Goal: Task Accomplishment & Management: Manage account settings

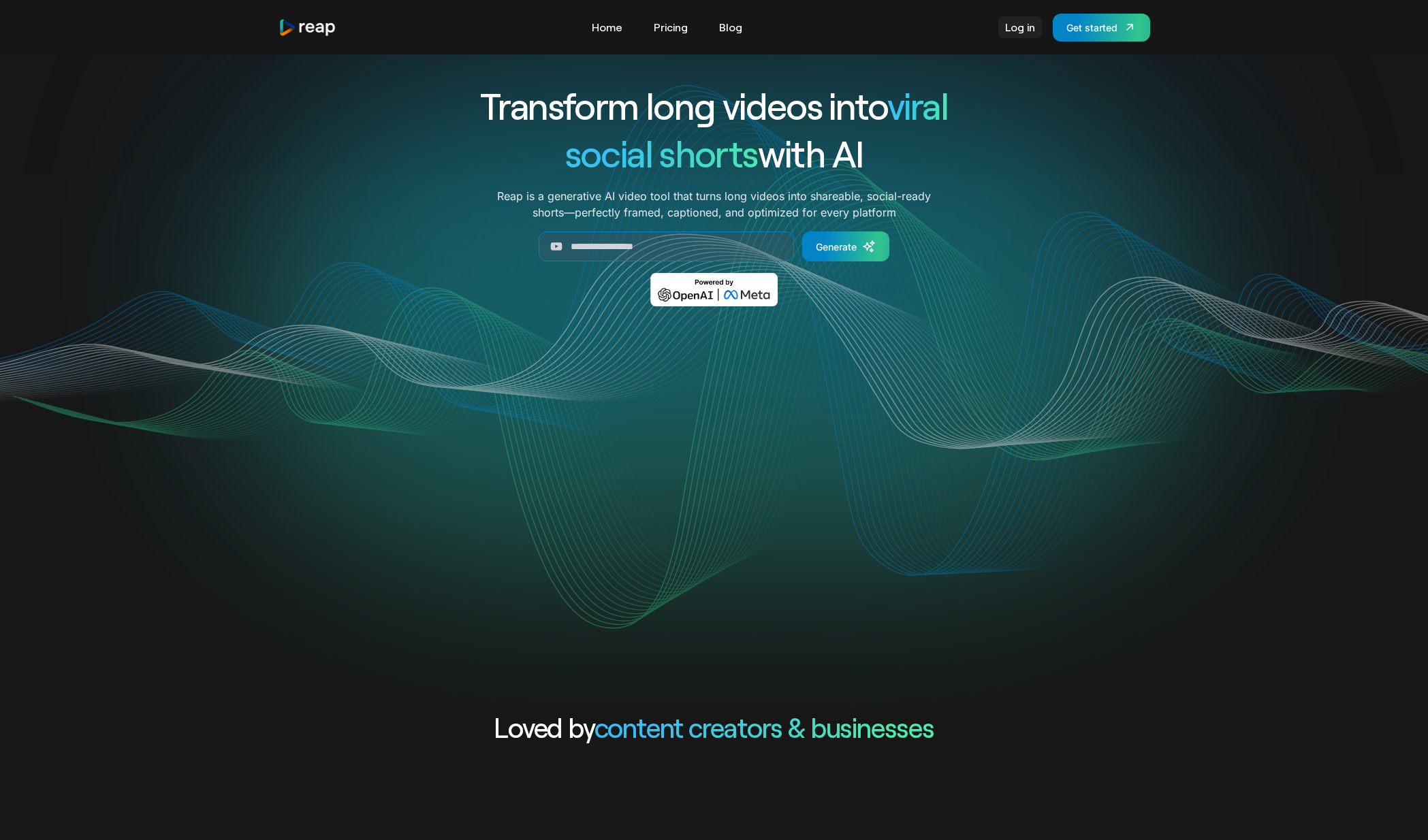
click at [1012, 26] on link "Log in" at bounding box center [1019, 27] width 44 height 21
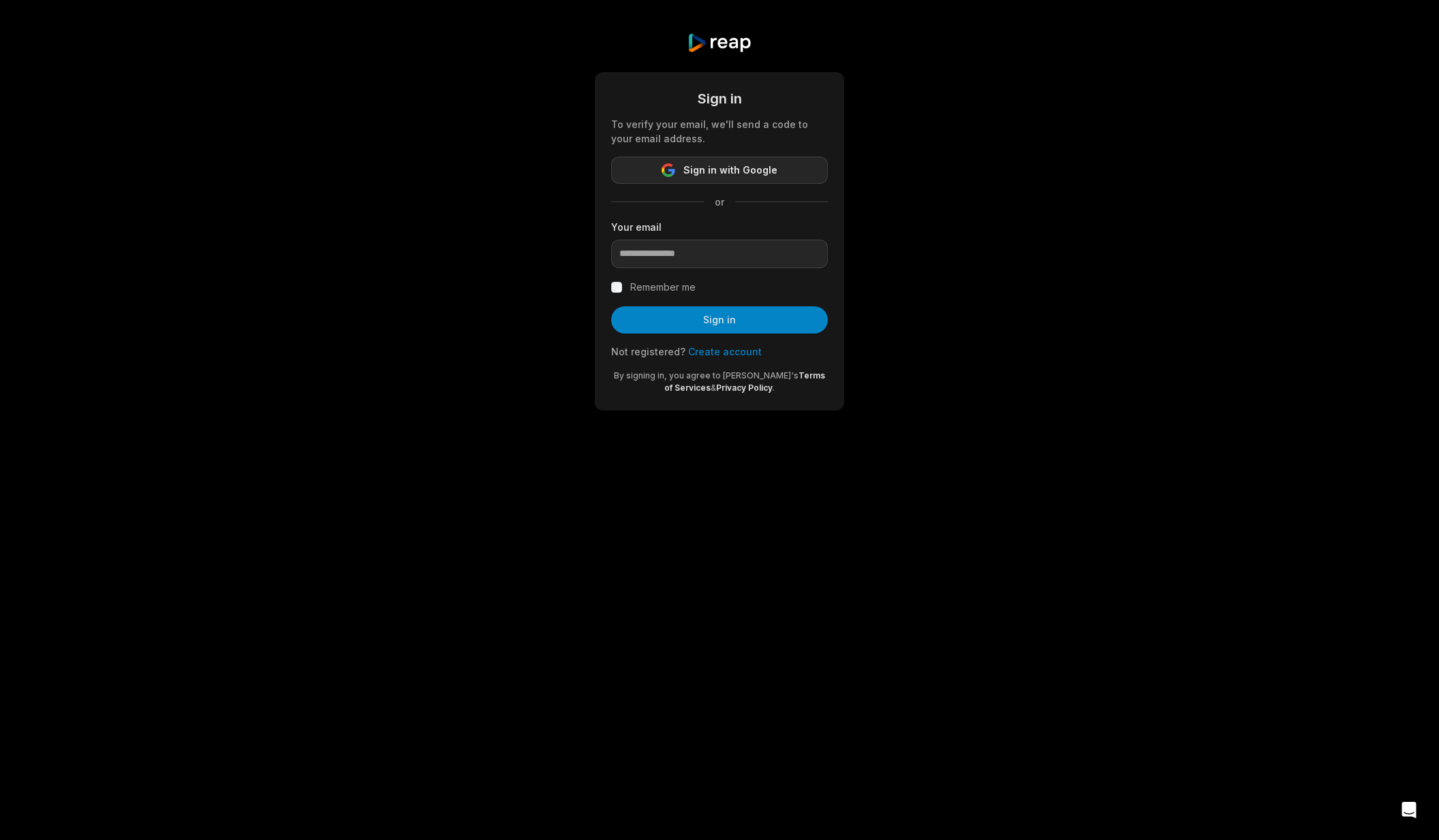
click at [732, 166] on span "Sign in with Google" at bounding box center [730, 170] width 94 height 16
click at [989, 201] on div "Sign in To verify your email, we'll send a code to your email address. Sign in …" at bounding box center [720, 221] width 1439 height 443
click at [727, 166] on span "Sign in with Google" at bounding box center [730, 170] width 94 height 16
click at [725, 170] on span "Sign in with Google" at bounding box center [730, 170] width 94 height 16
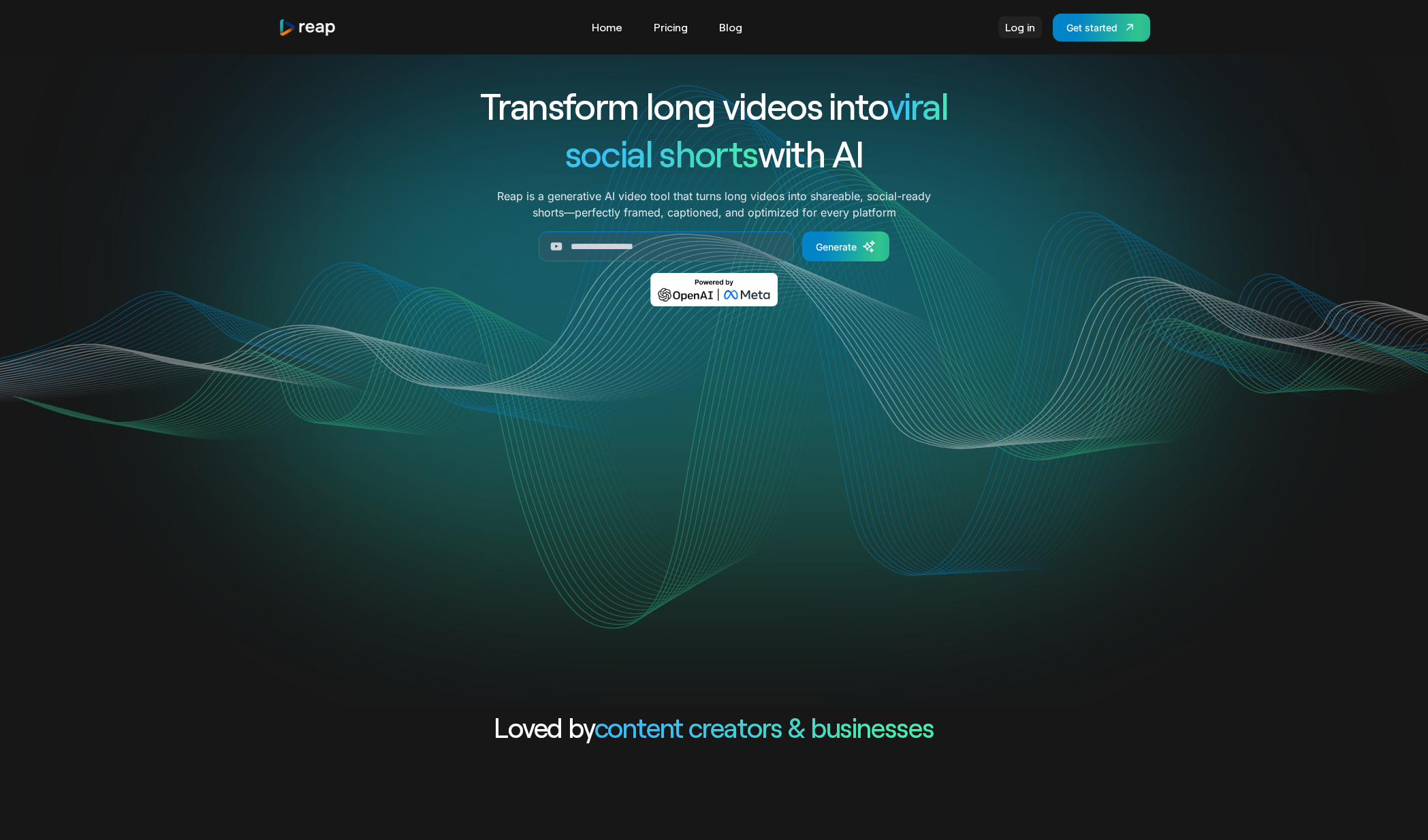
click at [1030, 35] on link "Log in" at bounding box center [1019, 27] width 44 height 21
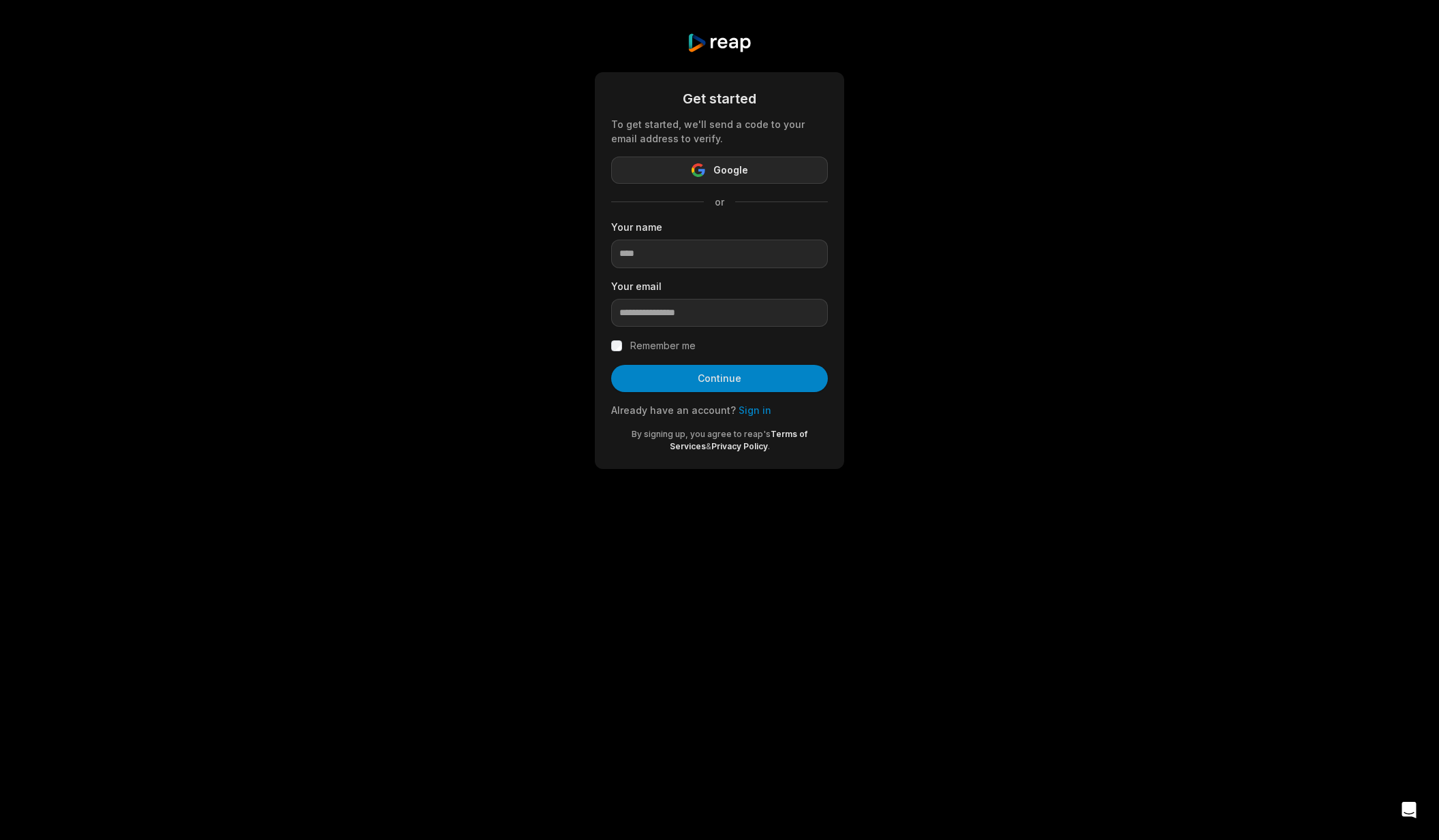
click at [783, 172] on button "Google" at bounding box center [720, 170] width 217 height 27
click at [739, 410] on link "Sign in" at bounding box center [755, 410] width 33 height 11
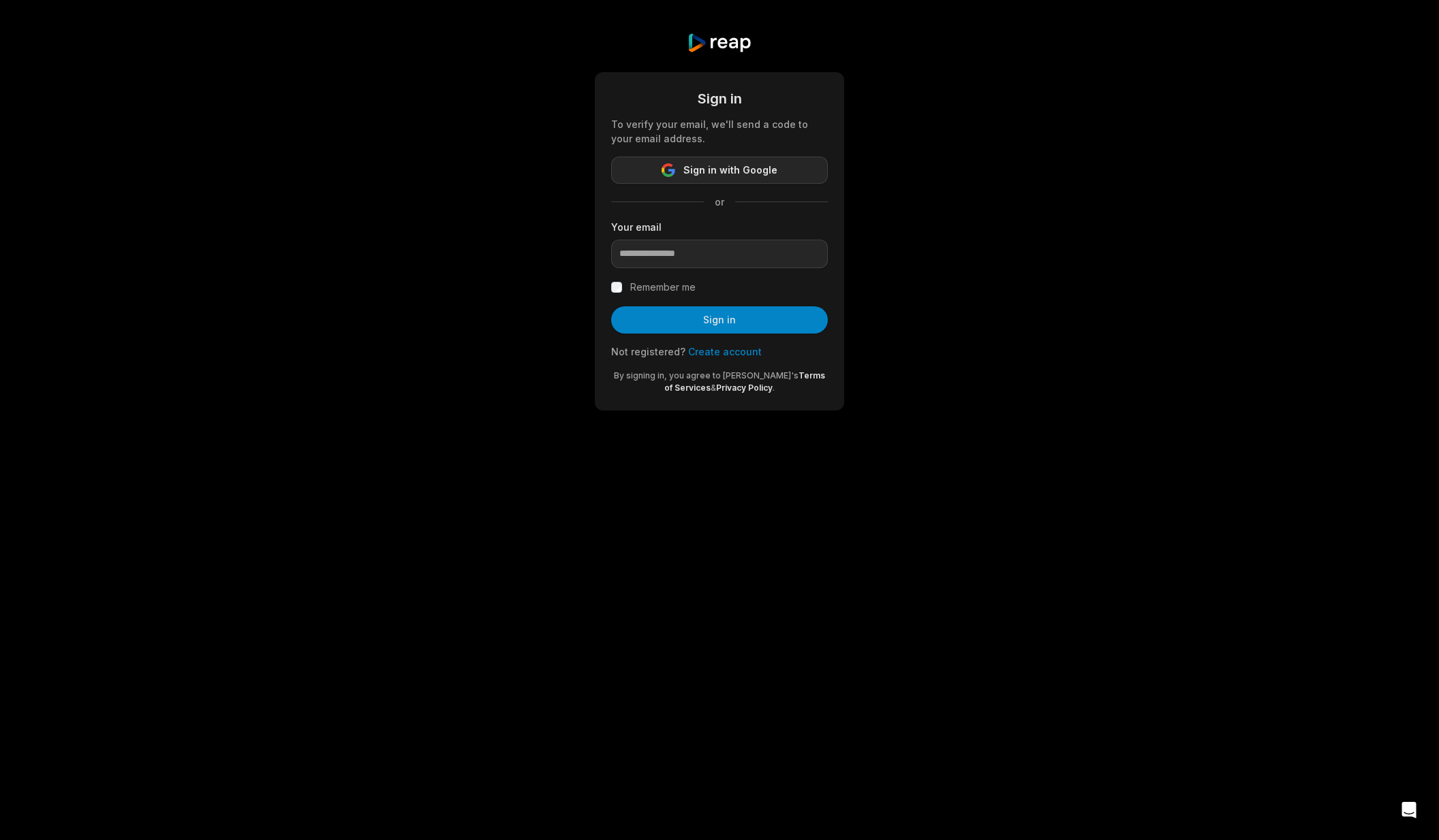
click at [711, 175] on span "Sign in with Google" at bounding box center [730, 170] width 94 height 16
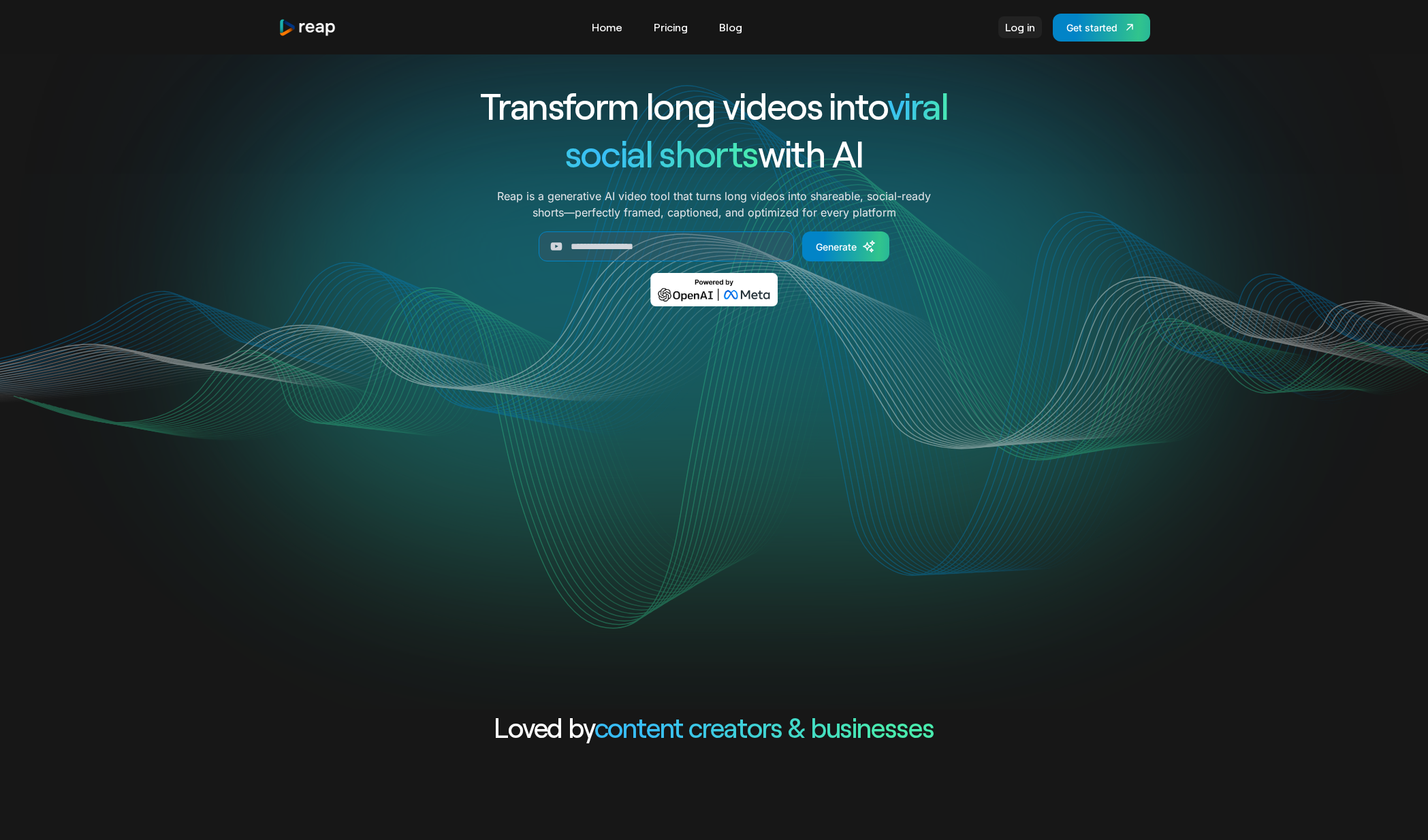
click at [1037, 31] on link "Log in" at bounding box center [1019, 27] width 44 height 21
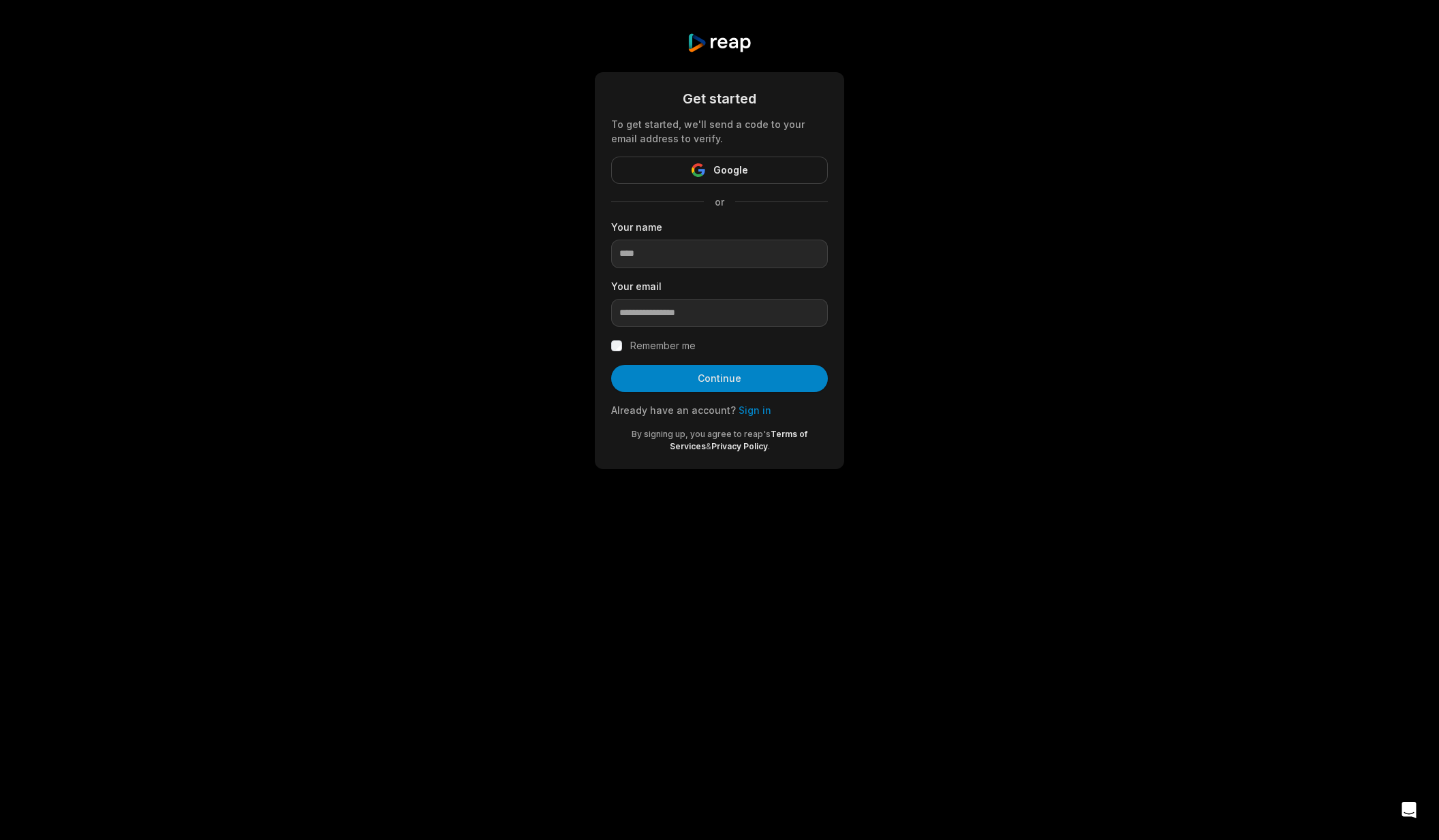
click at [749, 415] on link "Sign in" at bounding box center [755, 410] width 33 height 11
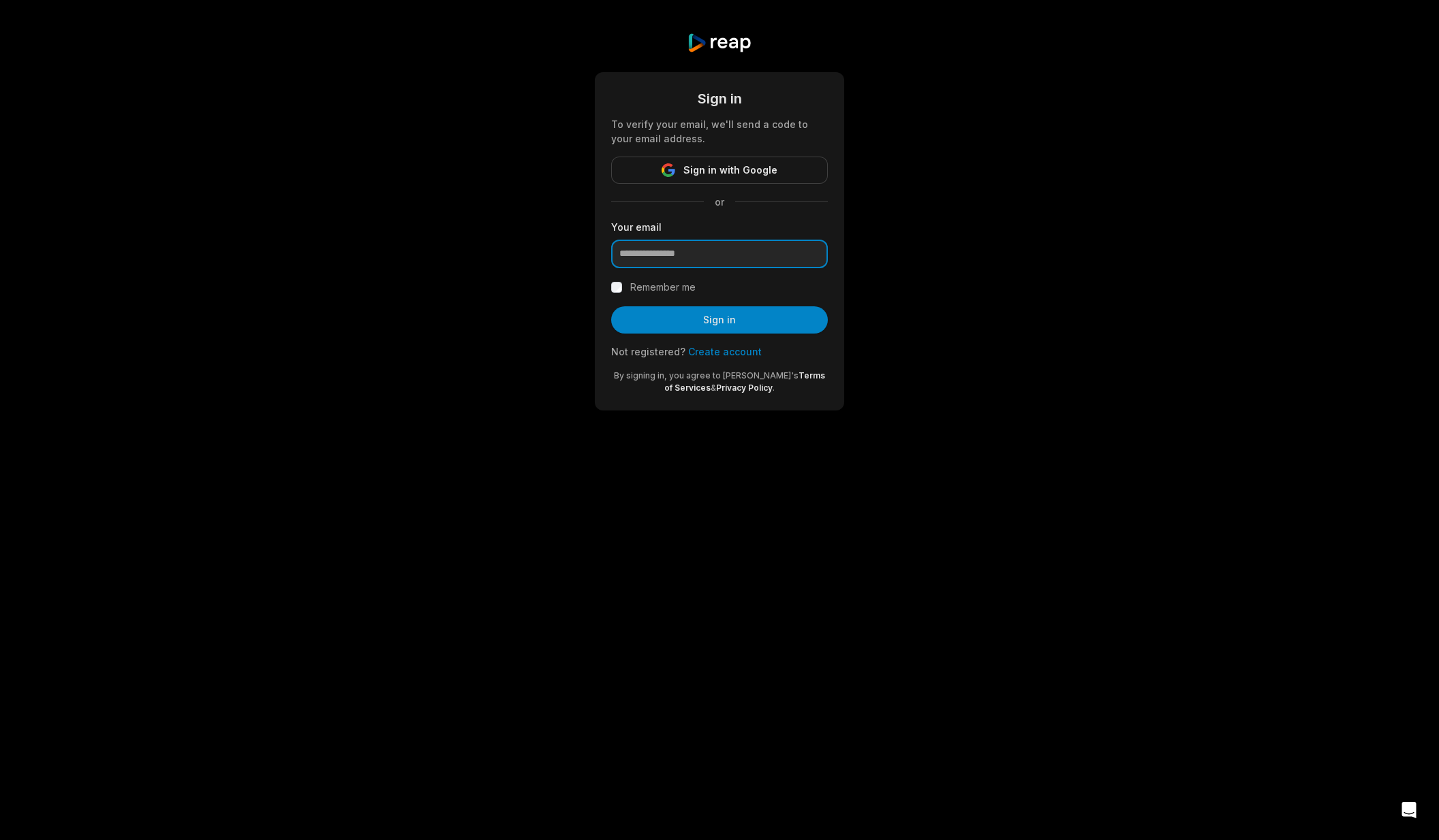
click at [702, 258] on input "email" at bounding box center [720, 254] width 217 height 29
click at [918, 251] on div "Sign in To verify your email, we'll send a code to your email address. Sign in …" at bounding box center [720, 221] width 1439 height 443
click at [722, 177] on span "Sign in with Google" at bounding box center [730, 170] width 94 height 16
click at [727, 171] on span "Sign in with Google" at bounding box center [730, 170] width 94 height 16
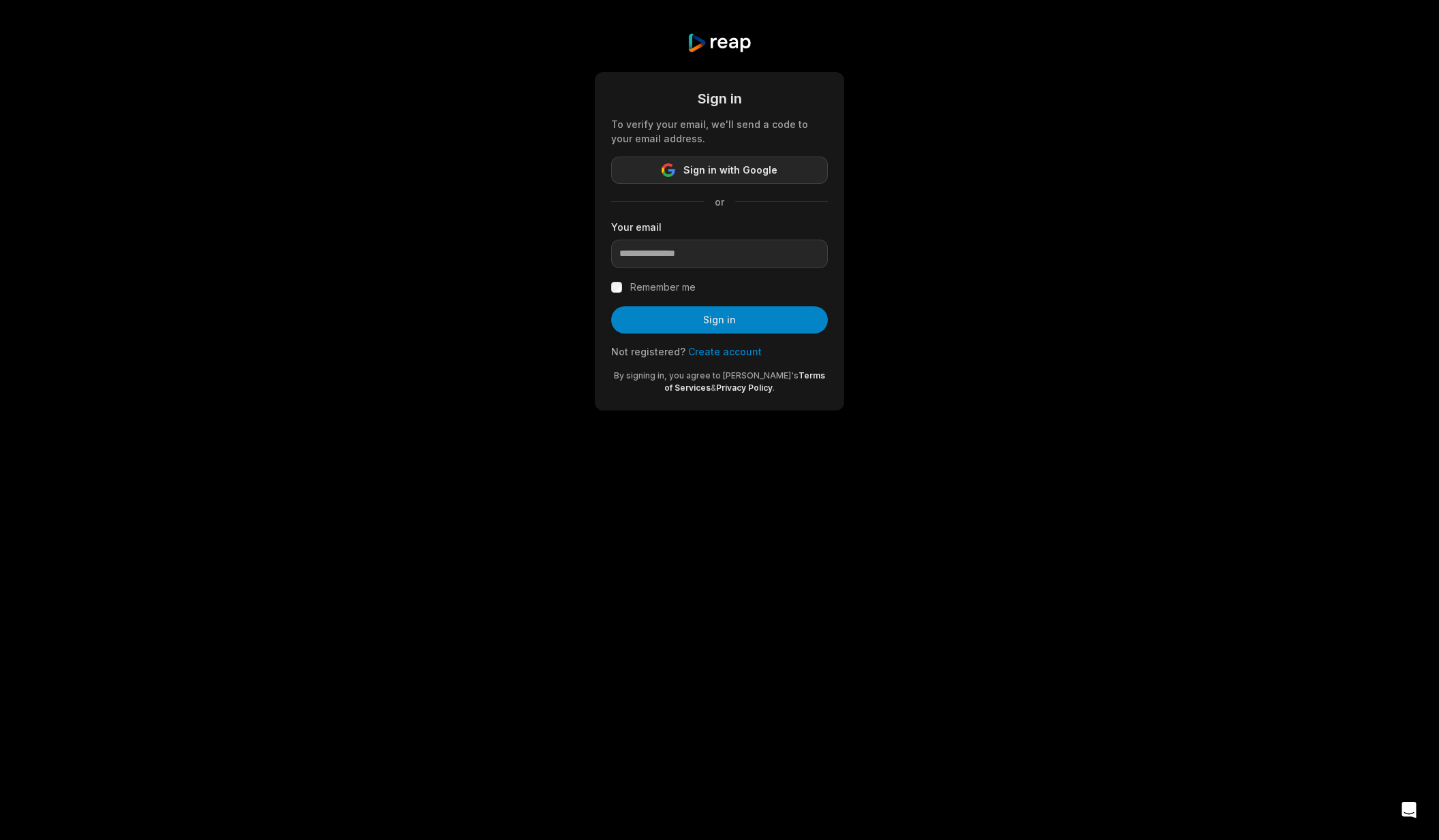
click at [729, 162] on span "Sign in with Google" at bounding box center [730, 170] width 94 height 16
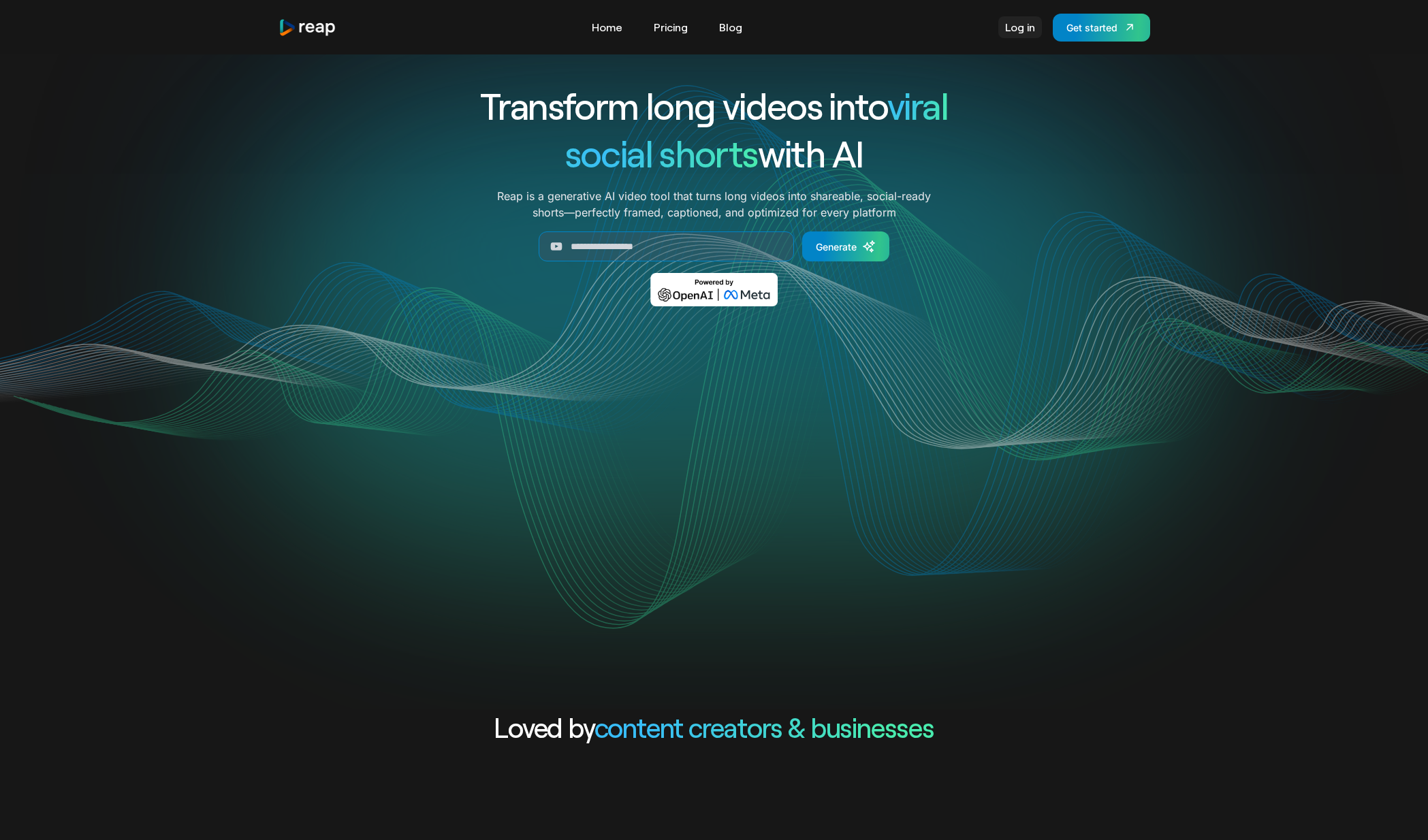
click at [1019, 21] on link "Log in" at bounding box center [1019, 27] width 44 height 21
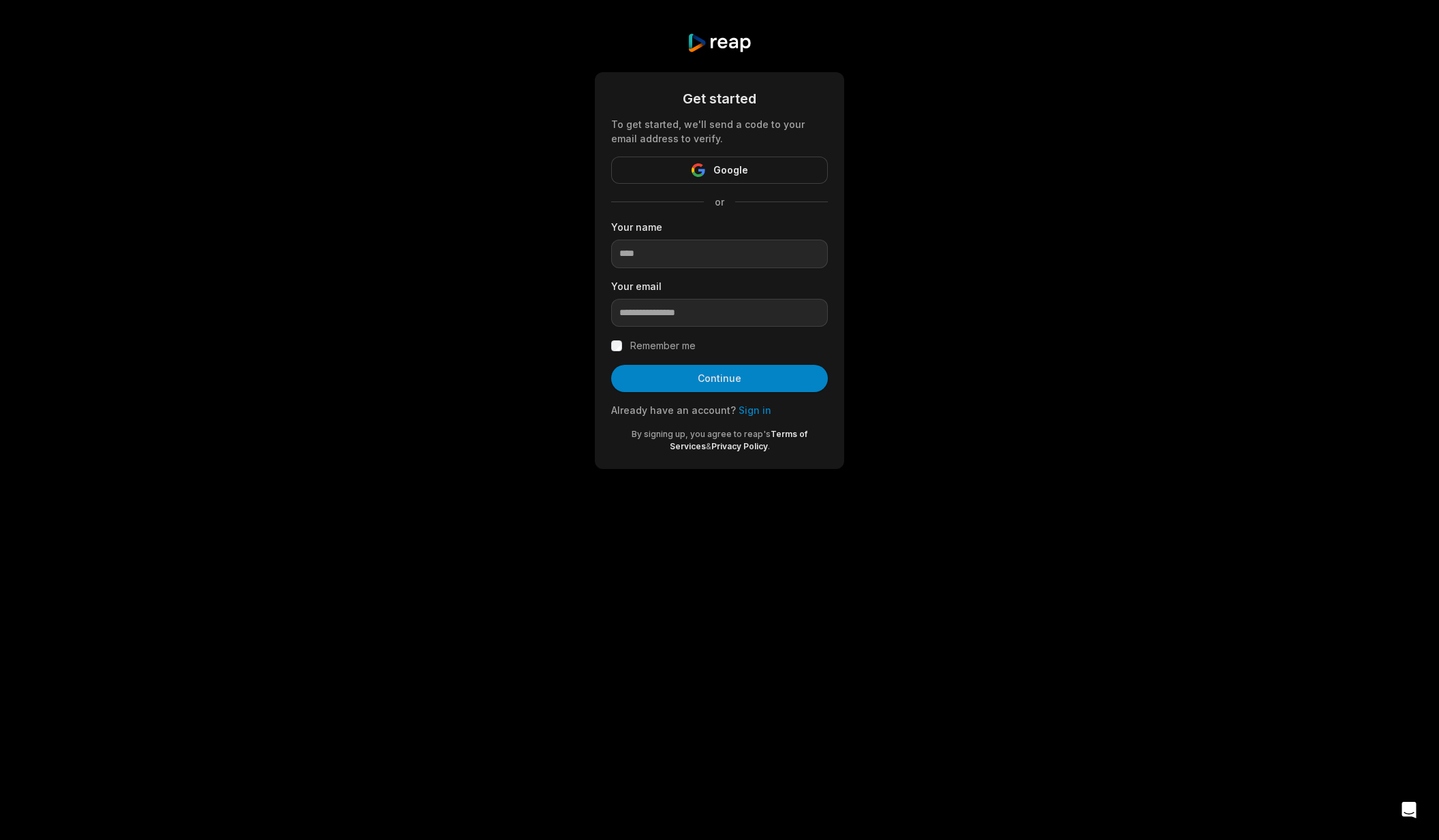
click at [745, 414] on link "Sign in" at bounding box center [755, 410] width 33 height 11
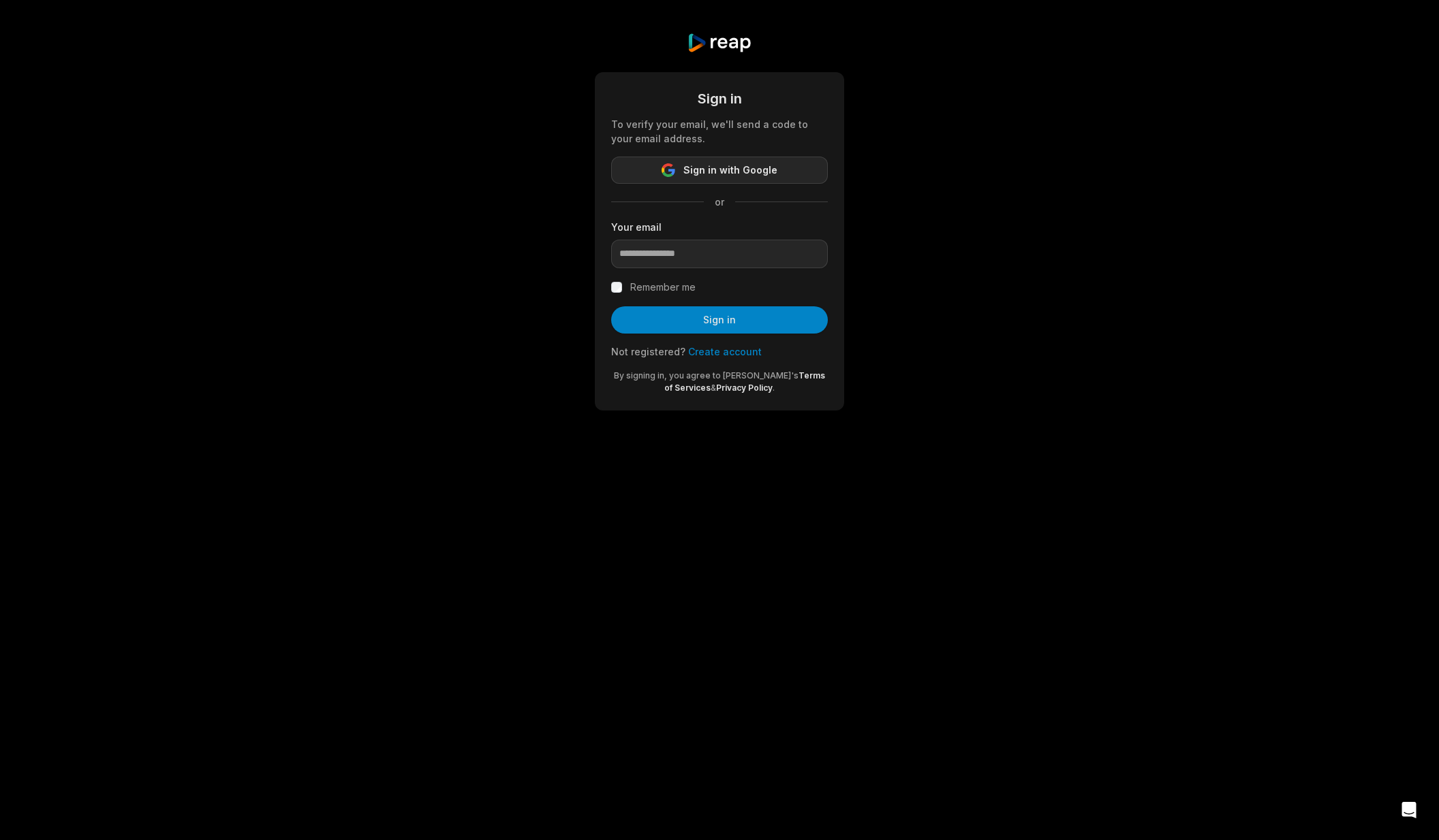
click at [741, 166] on span "Sign in with Google" at bounding box center [730, 170] width 94 height 16
click at [707, 254] on input "email" at bounding box center [720, 254] width 217 height 29
click at [621, 296] on form "Sign in To verify your email, we'll send a code to your email address. Sign in …" at bounding box center [720, 241] width 217 height 306
